Goal: Obtain resource: Download file/media

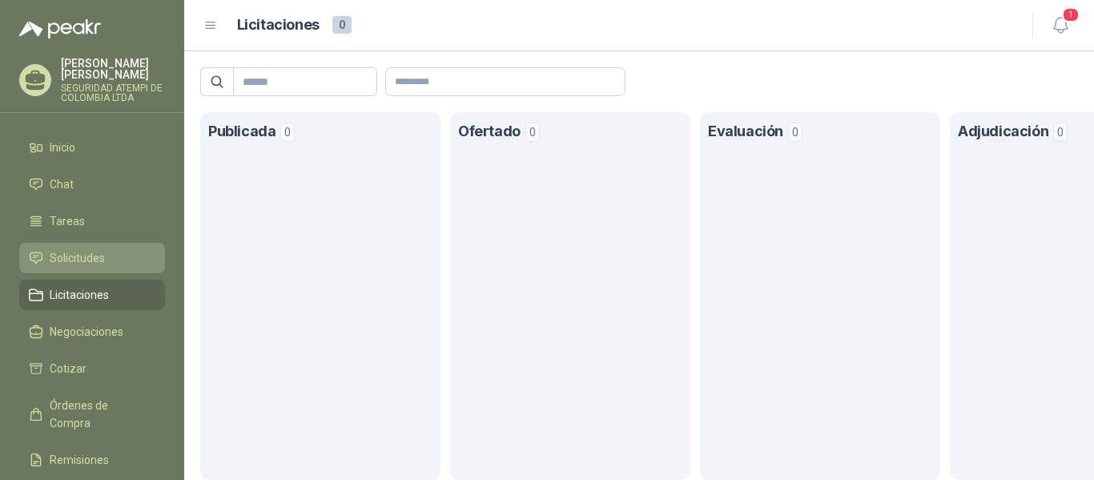
click at [77, 249] on span "Solicitudes" at bounding box center [77, 258] width 55 height 18
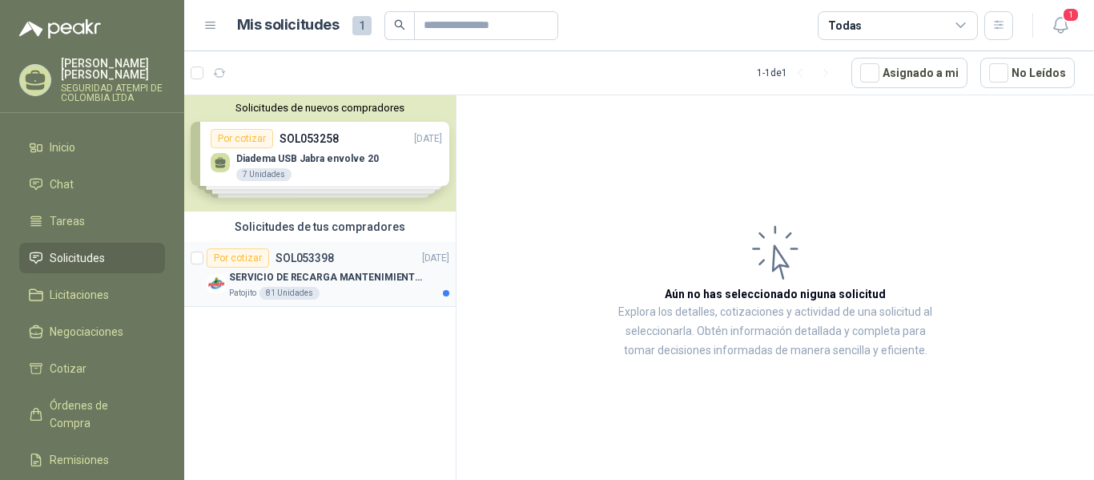
click at [292, 253] on p "SOL053398" at bounding box center [304, 257] width 58 height 11
click at [322, 278] on p "SERVICIO DE RECARGA MANTENIMIENTO Y PRESTAMOS DE EXTINTORES" at bounding box center [328, 277] width 199 height 15
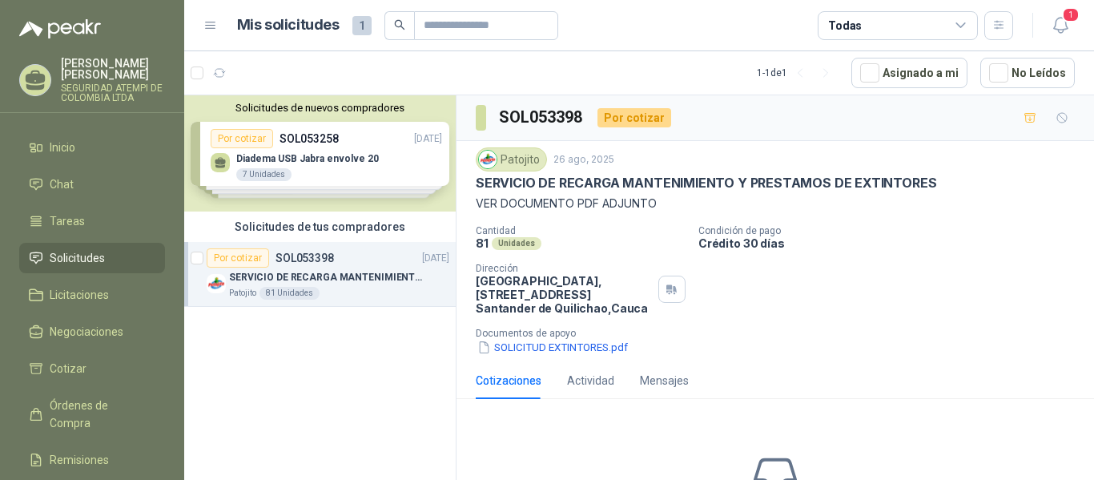
scroll to position [131, 0]
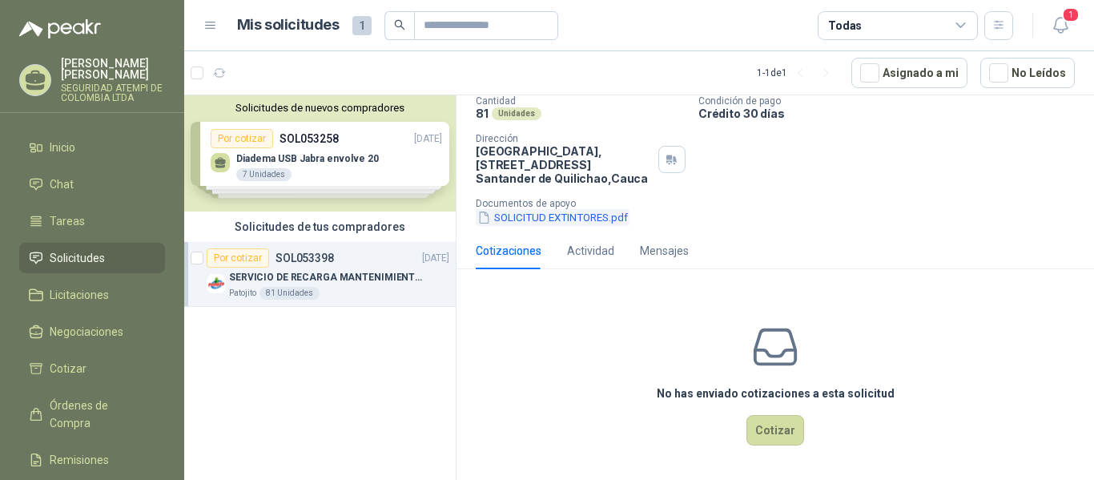
click at [520, 215] on button "SOLICITUD EXTINTORES.pdf" at bounding box center [553, 217] width 154 height 17
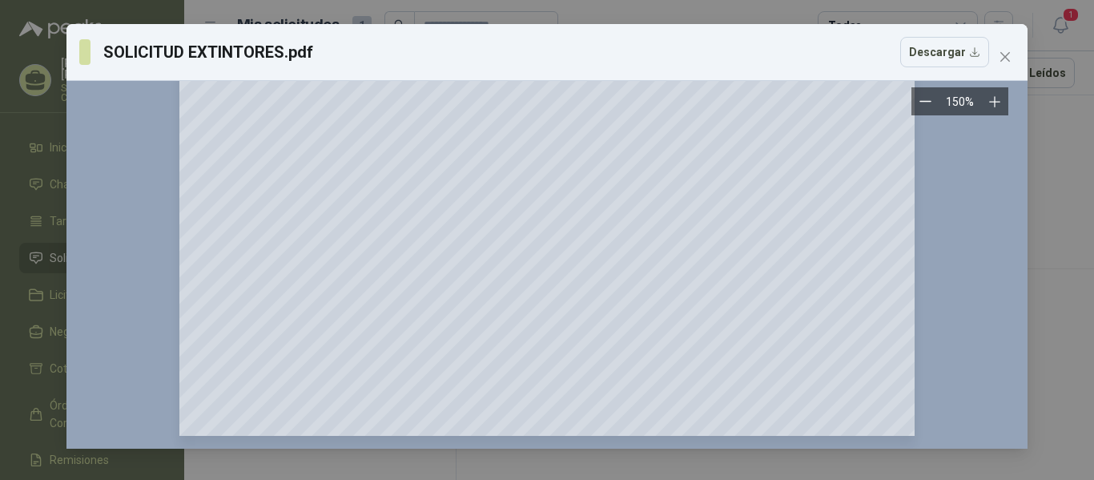
scroll to position [369, 0]
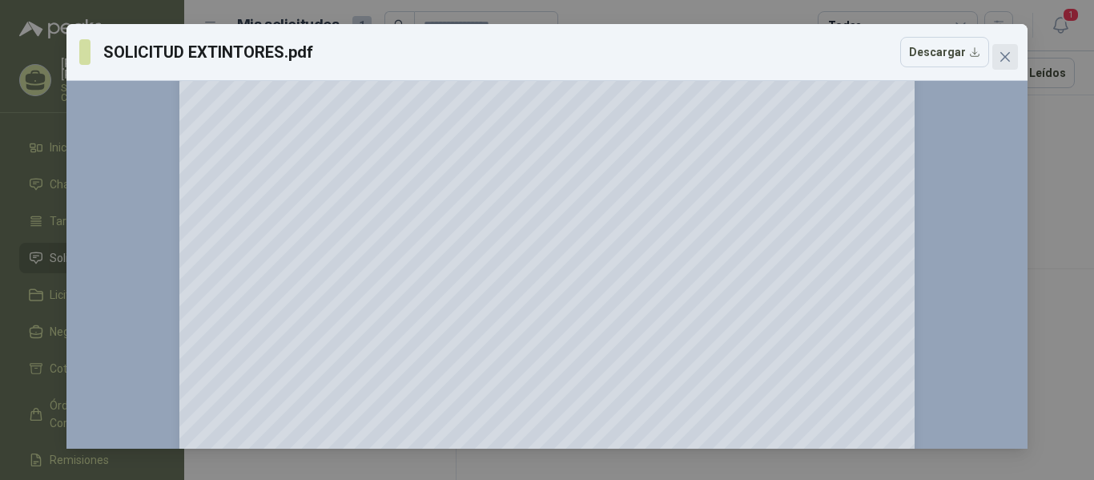
click at [1008, 56] on icon "close" at bounding box center [1004, 56] width 13 height 13
